Goal: Book appointment/travel/reservation

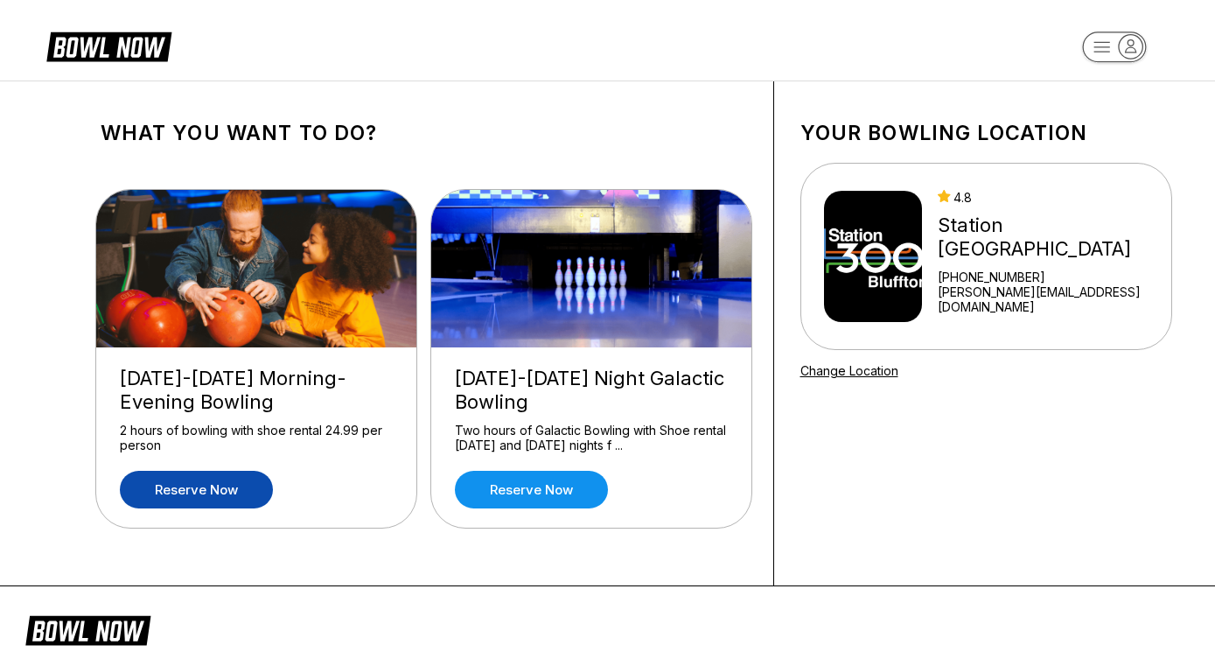
click at [220, 492] on link "Reserve now" at bounding box center [196, 490] width 153 height 38
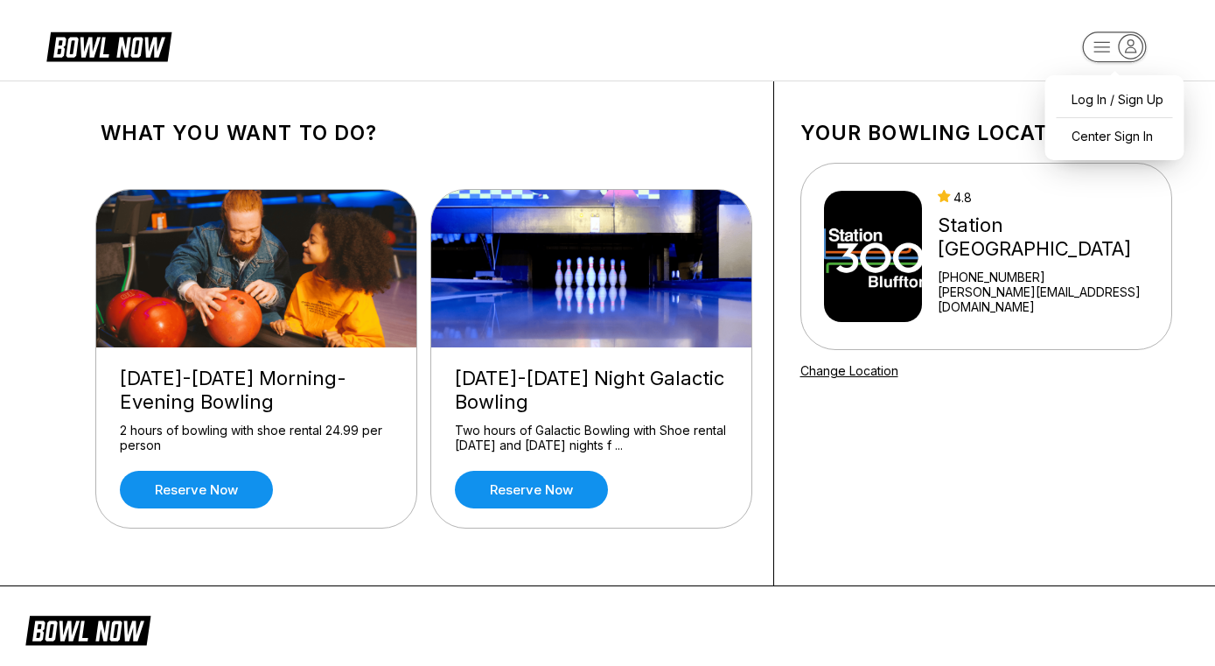
click at [1121, 43] on icon "button" at bounding box center [1131, 47] width 24 height 24
click at [512, 85] on div "What you want to do? [DATE]-[DATE] Morning-Evening Bowling 2 hours of bowling w…" at bounding box center [424, 333] width 700 height 504
